Goal: Transaction & Acquisition: Purchase product/service

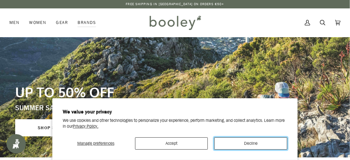
click at [249, 142] on button "Decline" at bounding box center [250, 143] width 73 height 12
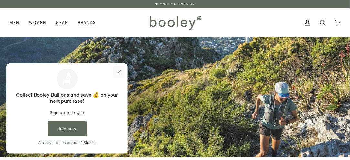
click at [119, 70] on button "Close prompt" at bounding box center [119, 72] width 12 height 12
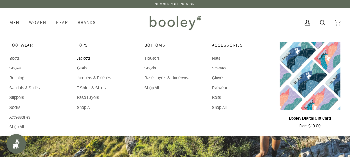
click at [82, 57] on span "Jackets" at bounding box center [107, 58] width 61 height 6
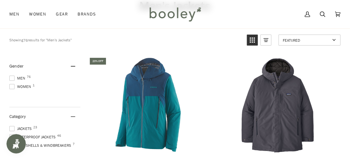
scroll to position [48, 0]
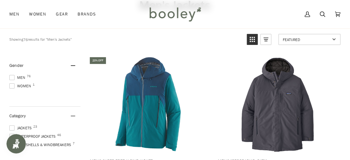
click at [11, 78] on span at bounding box center [11, 77] width 5 height 5
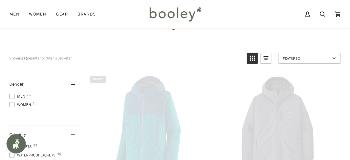
scroll to position [0, 0]
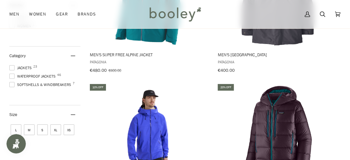
scroll to position [153, 0]
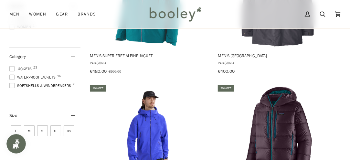
click at [12, 75] on span at bounding box center [11, 77] width 5 height 5
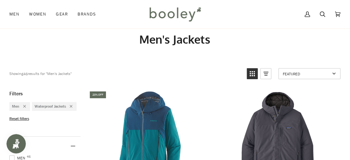
scroll to position [14, 0]
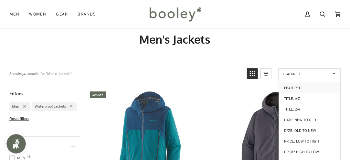
click at [331, 72] on link "Featured" at bounding box center [309, 73] width 62 height 11
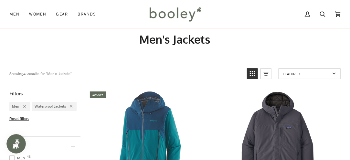
click at [331, 72] on link "Featured" at bounding box center [309, 73] width 62 height 11
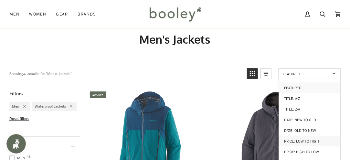
click at [313, 136] on link "Price: Low to High" at bounding box center [309, 141] width 61 height 11
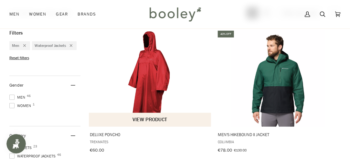
scroll to position [74, 0]
click at [155, 94] on img "Deluxe Poncho" at bounding box center [150, 78] width 97 height 97
